Goal: Task Accomplishment & Management: Complete application form

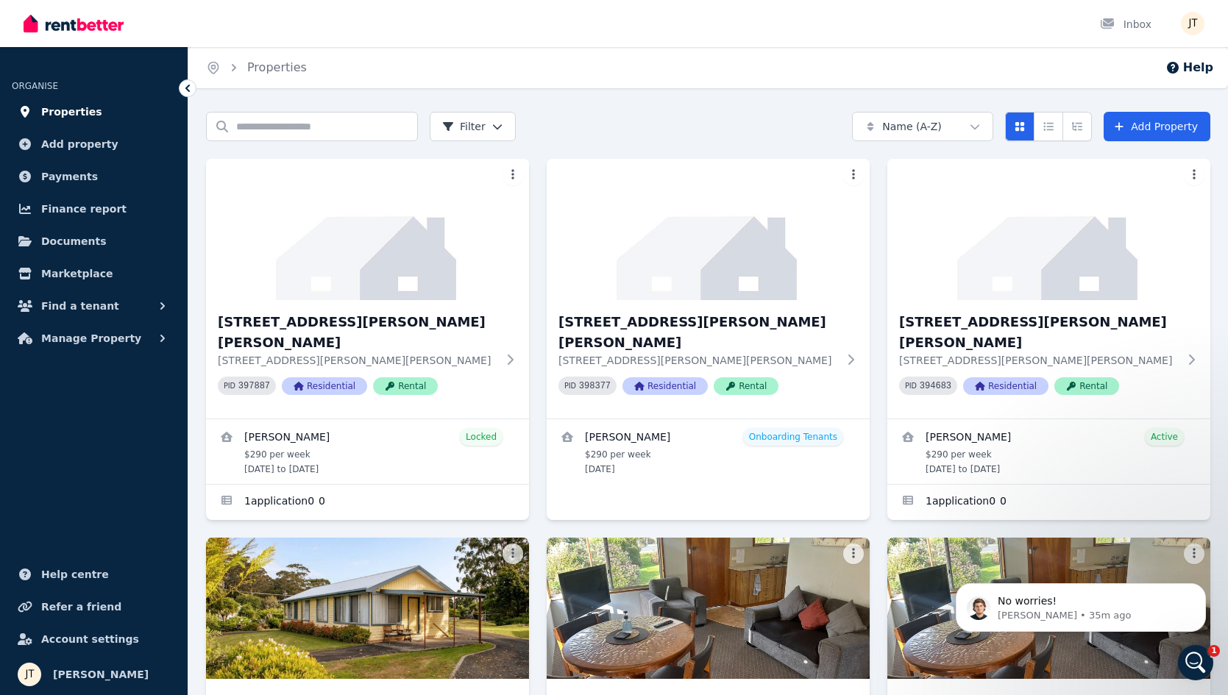
click at [74, 121] on link "Properties" at bounding box center [94, 111] width 164 height 29
click at [61, 112] on span "Properties" at bounding box center [71, 112] width 61 height 18
click at [79, 113] on span "Properties" at bounding box center [71, 112] width 61 height 18
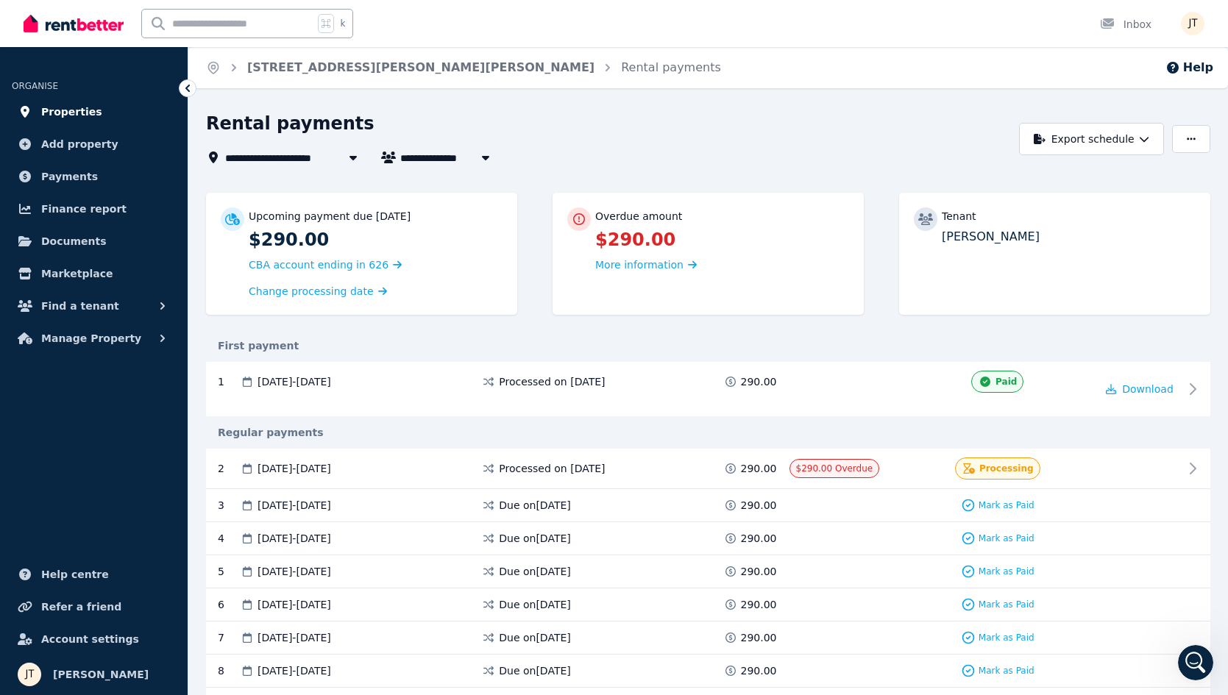
click at [77, 120] on span "Properties" at bounding box center [71, 112] width 61 height 18
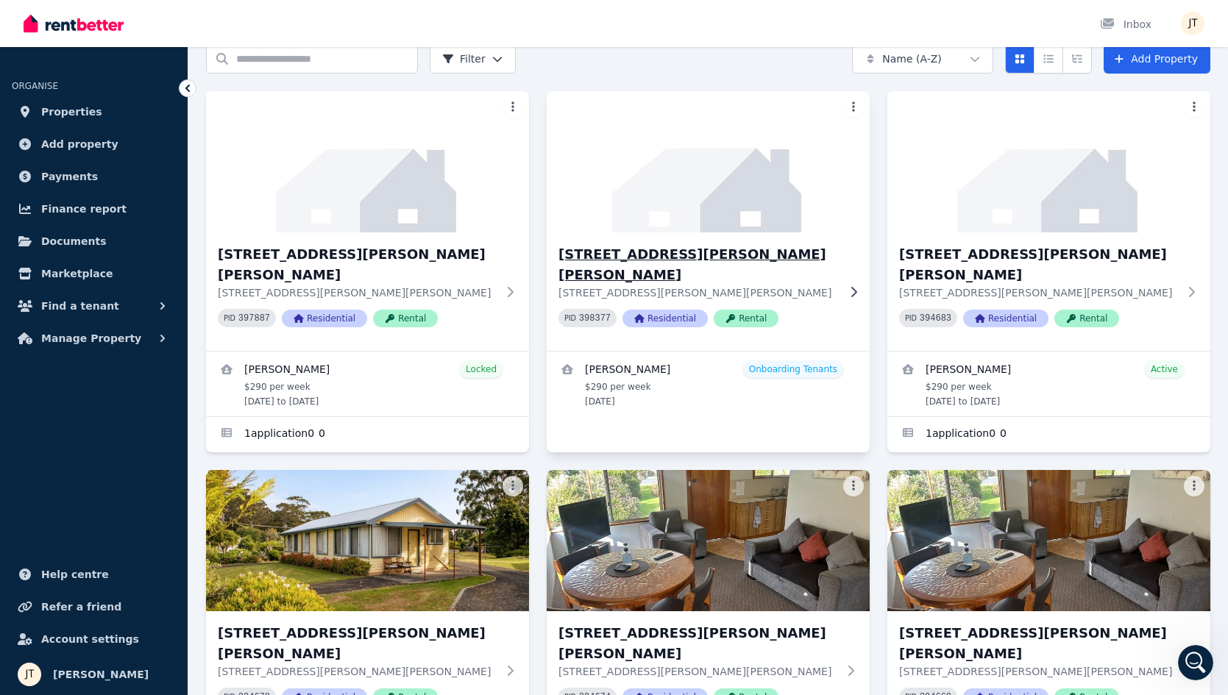
scroll to position [79, 0]
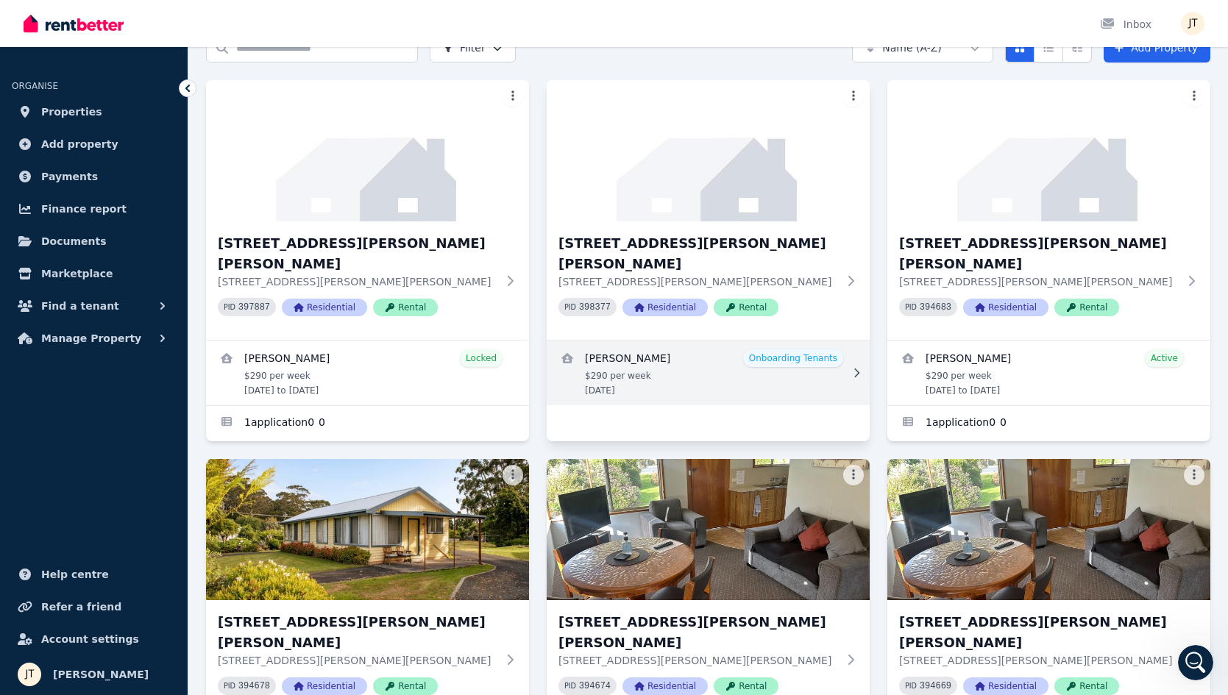
click at [696, 353] on link "View details for Kineta Tatnell" at bounding box center [708, 373] width 323 height 65
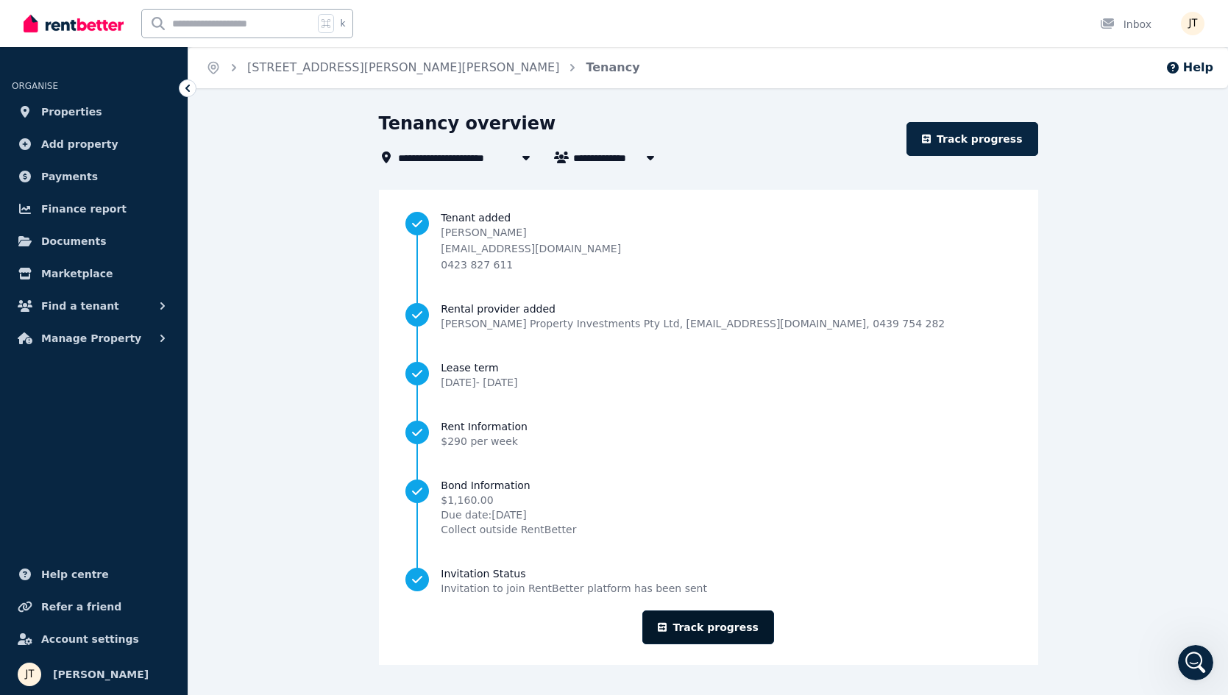
click at [714, 632] on link "Track progress" at bounding box center [708, 628] width 132 height 34
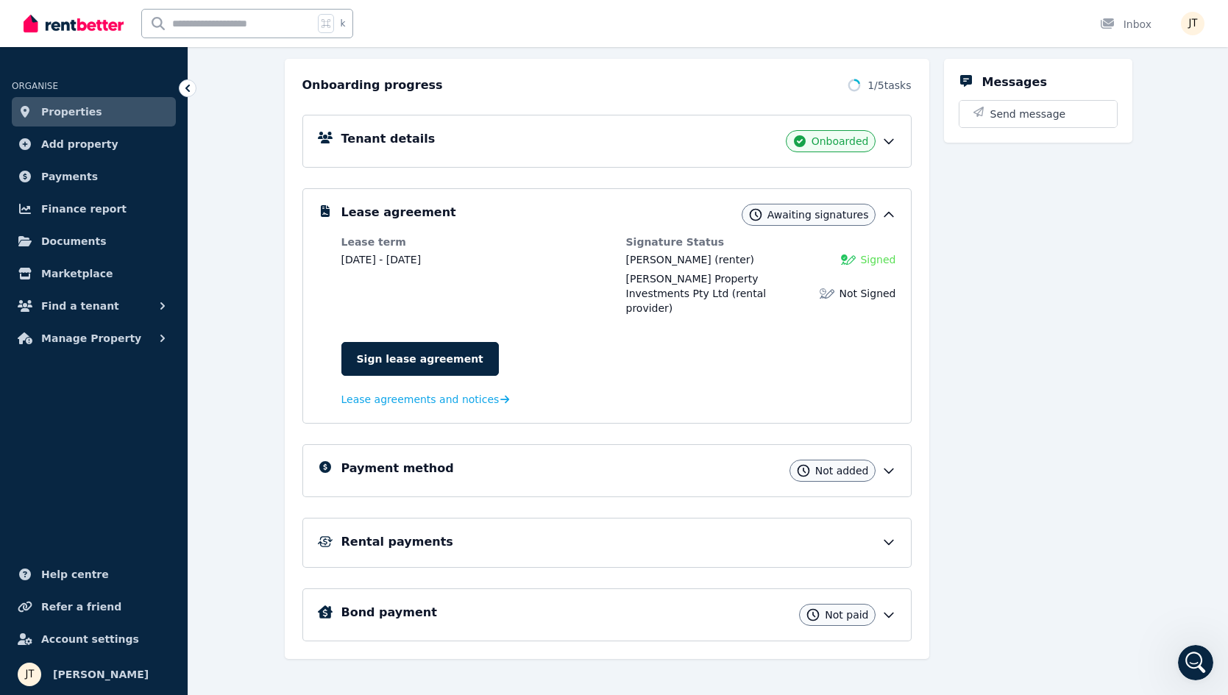
scroll to position [154, 0]
click at [417, 343] on link "Sign lease agreement" at bounding box center [419, 360] width 157 height 34
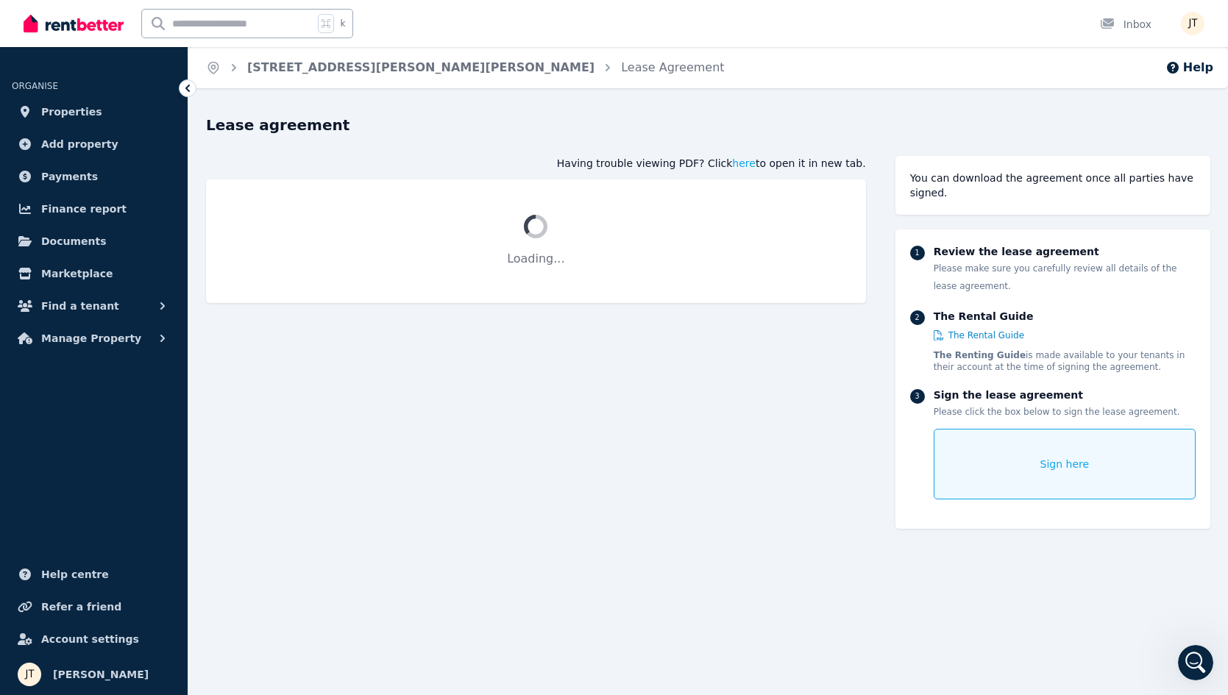
click at [1088, 454] on div "Sign here" at bounding box center [1065, 464] width 262 height 71
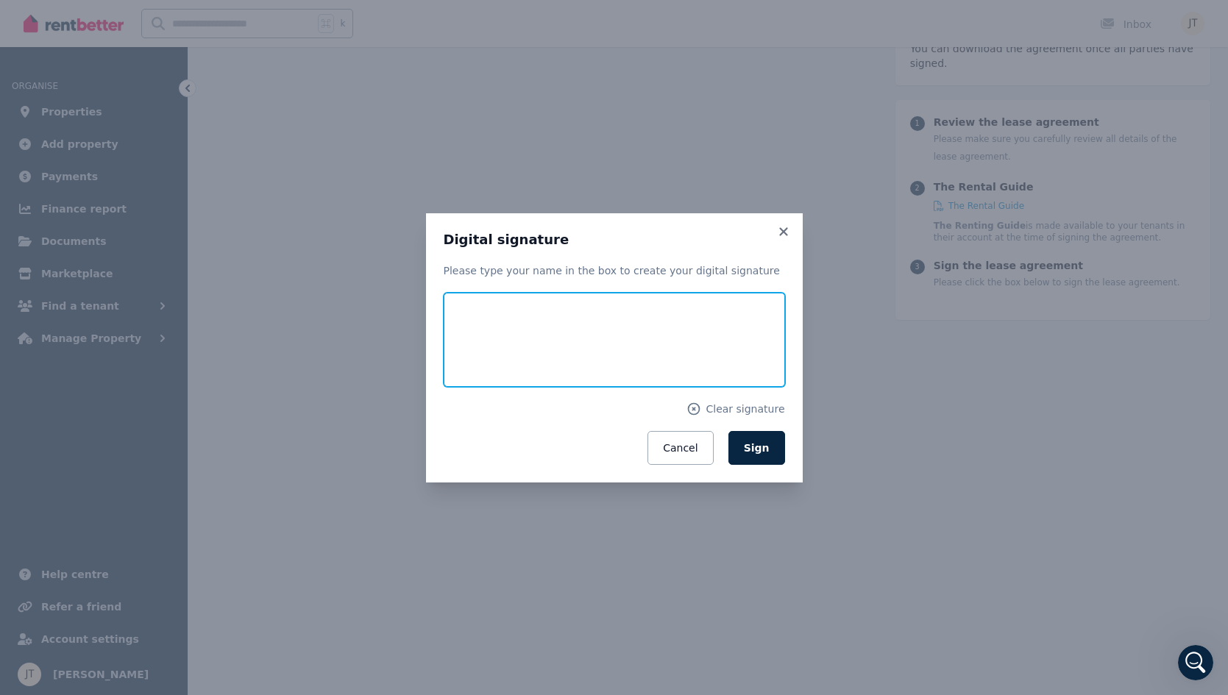
click at [609, 339] on input "text" at bounding box center [614, 340] width 341 height 94
type input "**********"
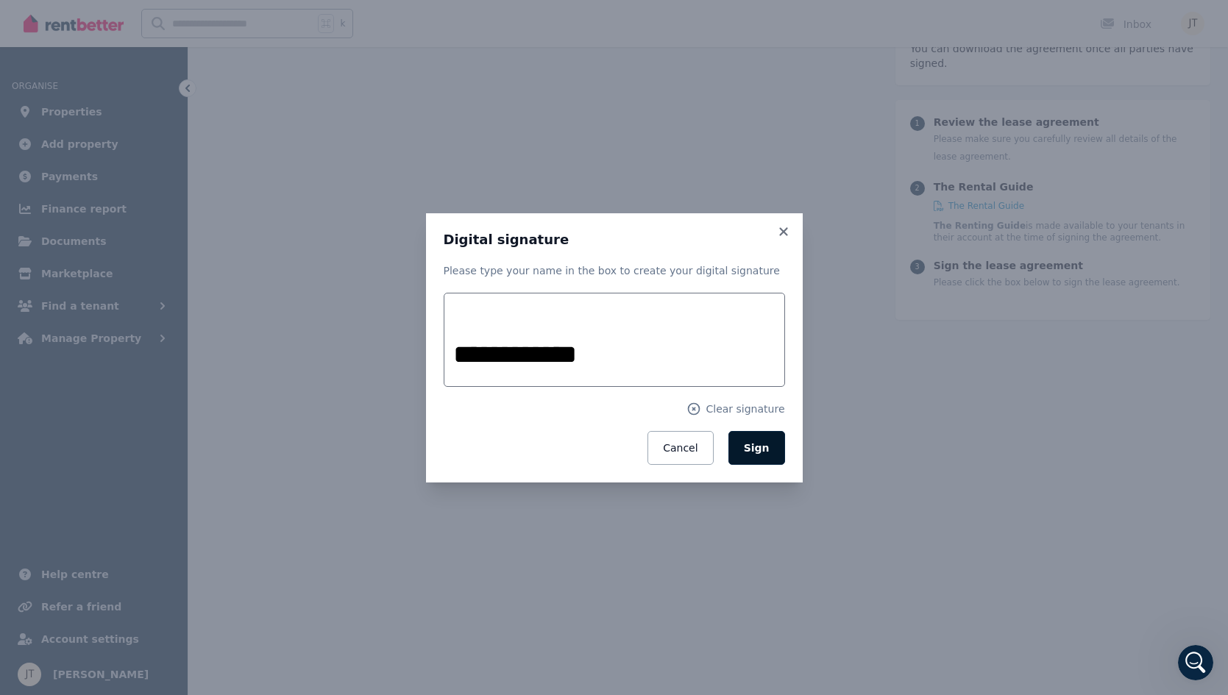
click at [762, 450] on span "Sign" at bounding box center [757, 448] width 26 height 12
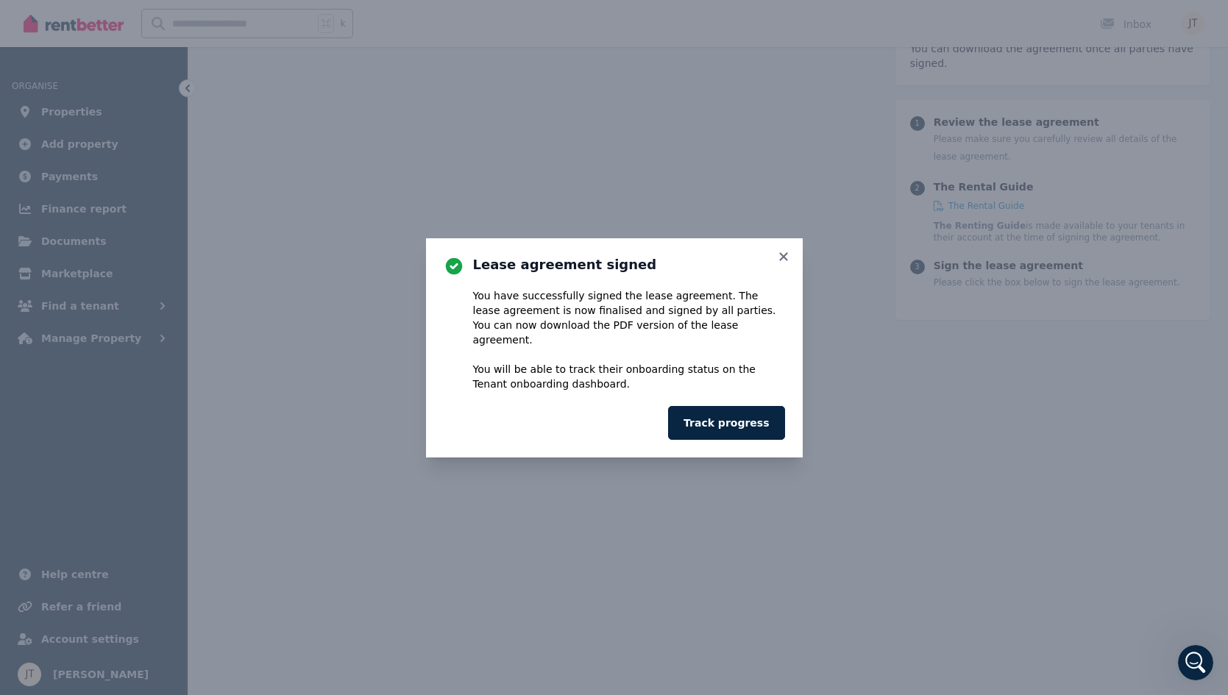
click at [787, 255] on div "Lease agreement signed You have successfully signed the lease agreement. The le…" at bounding box center [614, 347] width 377 height 219
click at [785, 261] on icon at bounding box center [783, 256] width 15 height 13
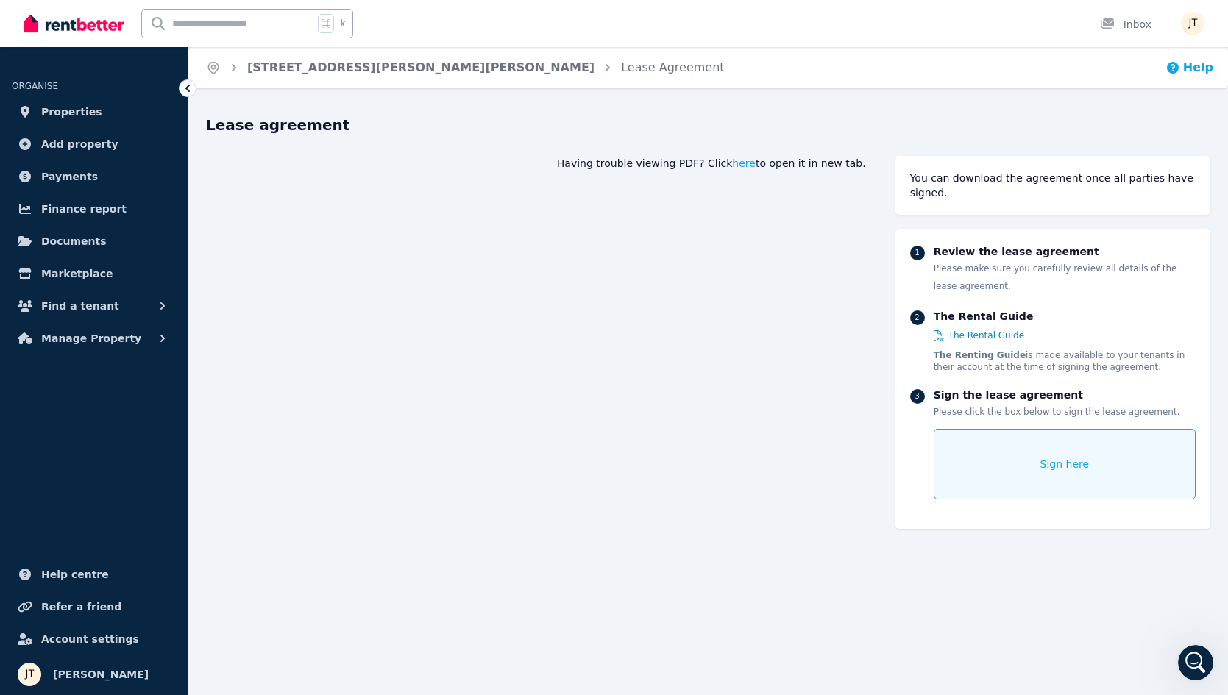
scroll to position [0, 0]
click at [1195, 22] on img "button" at bounding box center [1193, 24] width 24 height 24
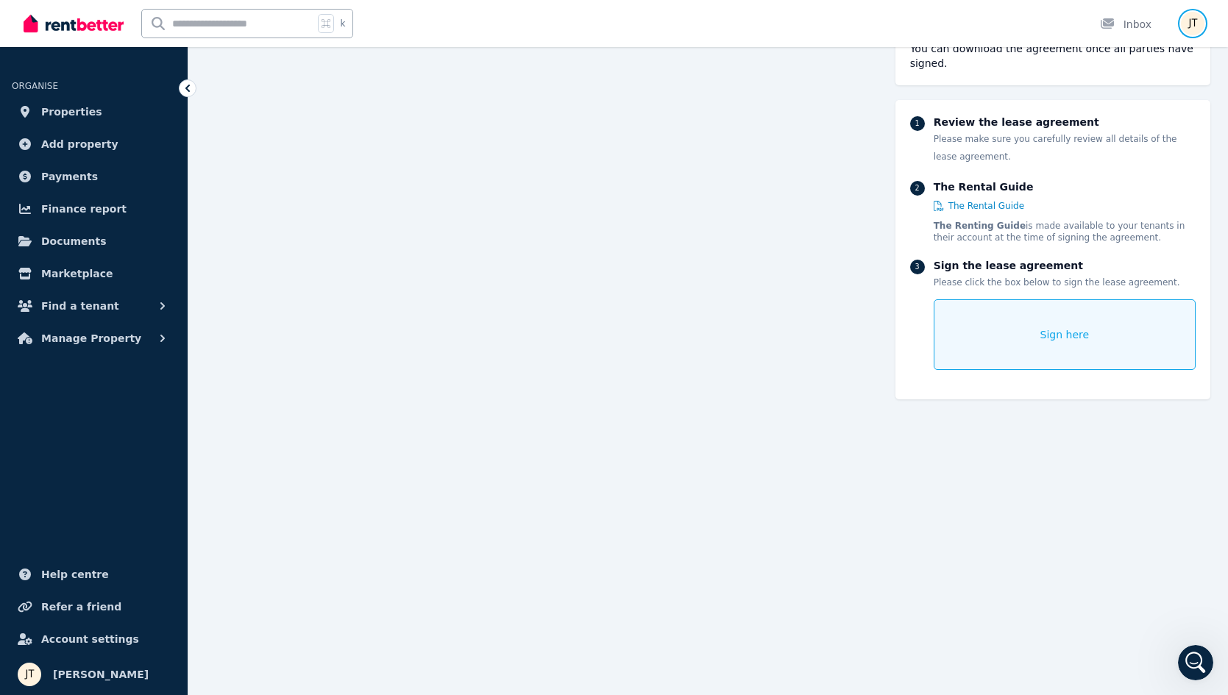
scroll to position [1562, 0]
click at [1029, 312] on div "Sign here" at bounding box center [1065, 335] width 262 height 71
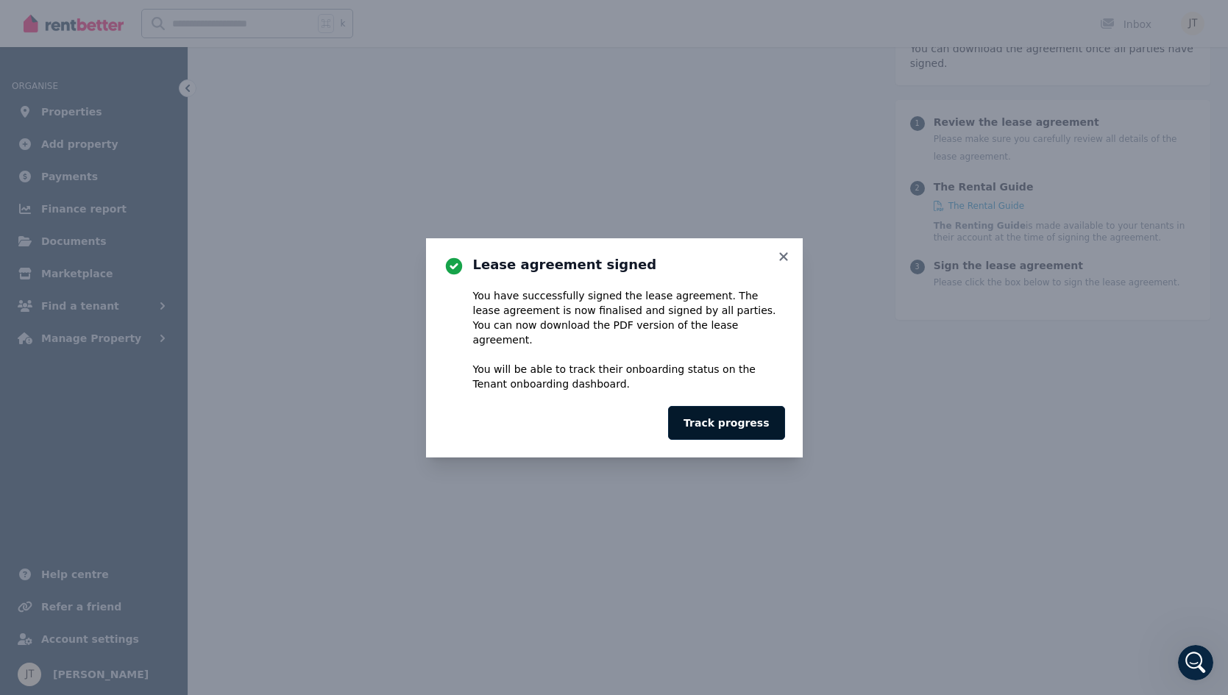
click at [754, 418] on button "Track progress" at bounding box center [726, 423] width 116 height 34
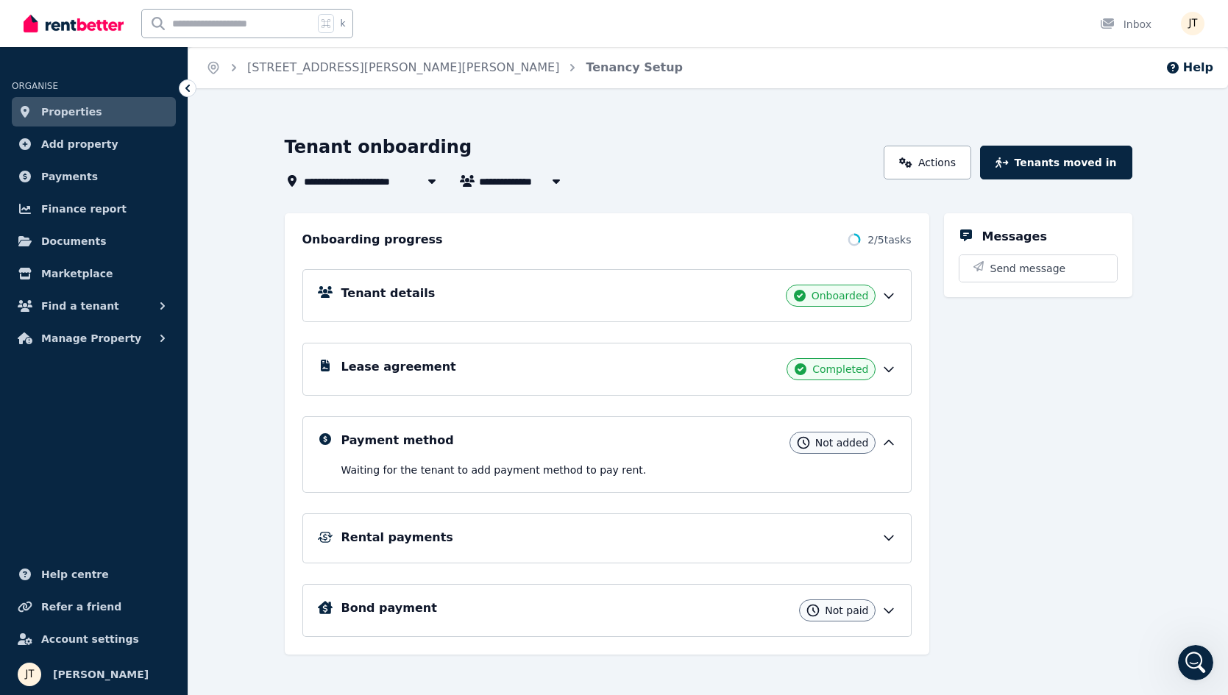
click at [592, 361] on div "Lease agreement Completed" at bounding box center [618, 369] width 555 height 22
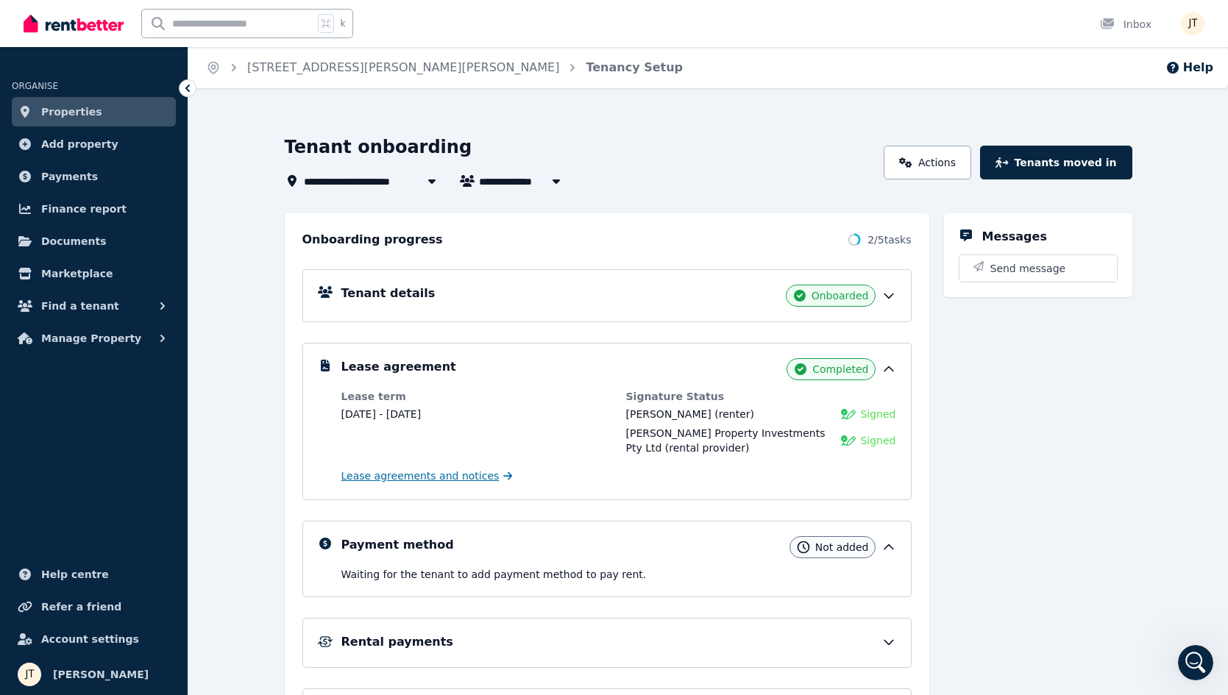
click at [468, 475] on span "Lease agreements and notices" at bounding box center [420, 476] width 158 height 15
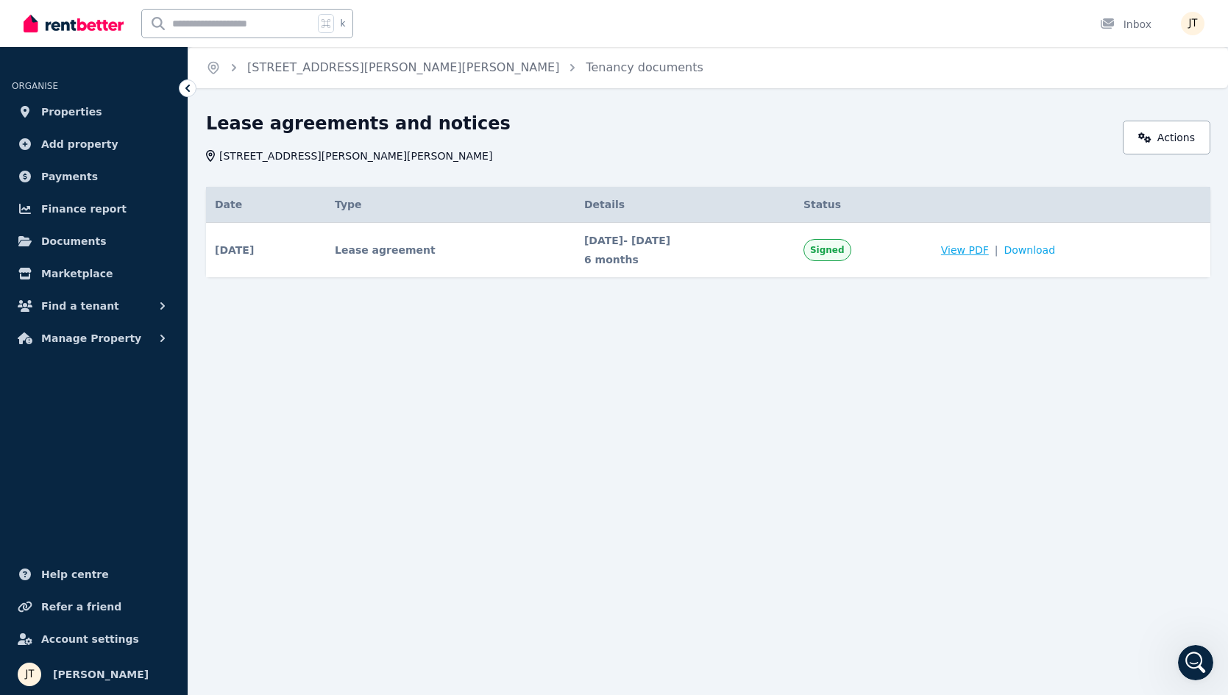
click at [989, 252] on span "View PDF" at bounding box center [965, 250] width 48 height 15
